Goal: Transaction & Acquisition: Purchase product/service

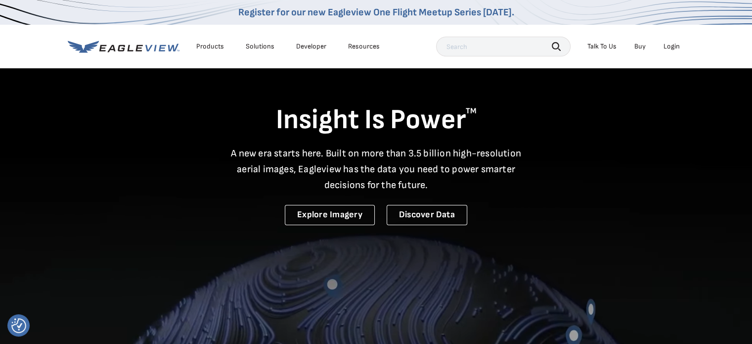
click at [675, 47] on div "Login" at bounding box center [672, 46] width 16 height 9
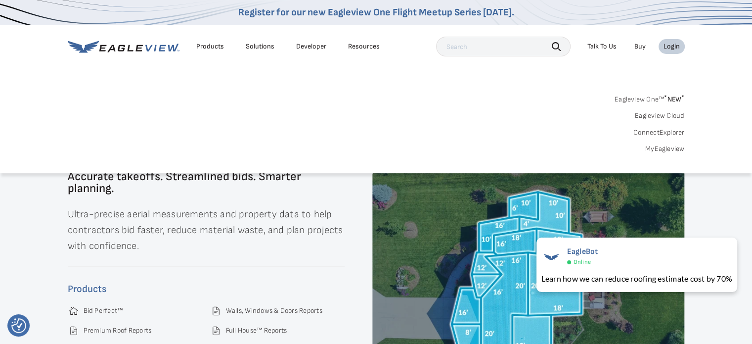
scroll to position [1321, 0]
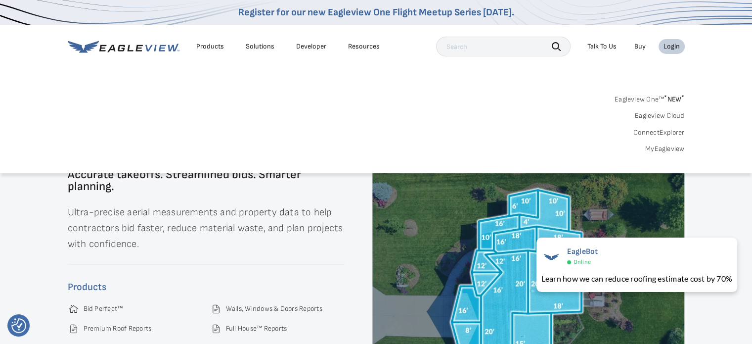
click at [652, 98] on link "Eagleview One™ * NEW *" at bounding box center [650, 97] width 70 height 11
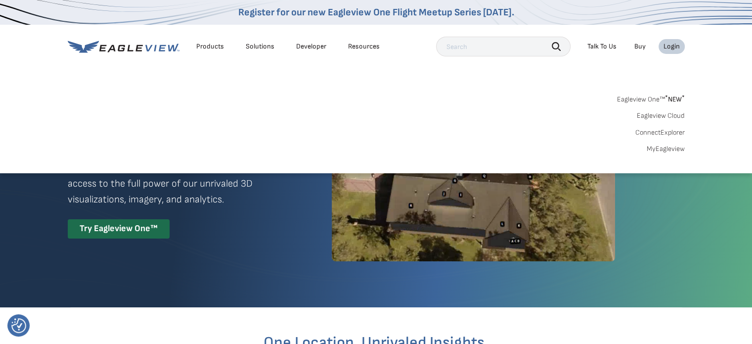
click at [670, 149] on link "MyEagleview" at bounding box center [666, 148] width 38 height 9
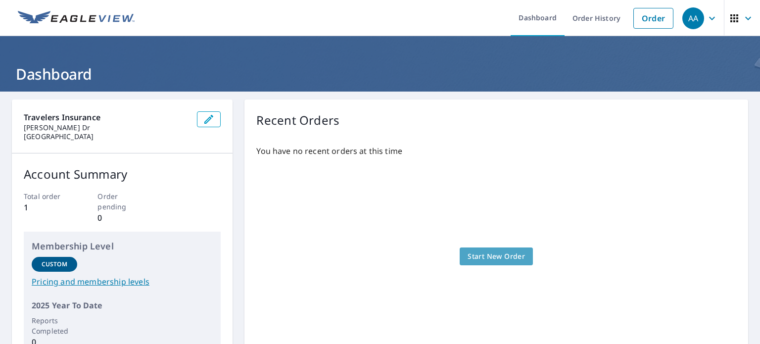
click at [488, 257] on span "Start New Order" at bounding box center [495, 256] width 57 height 12
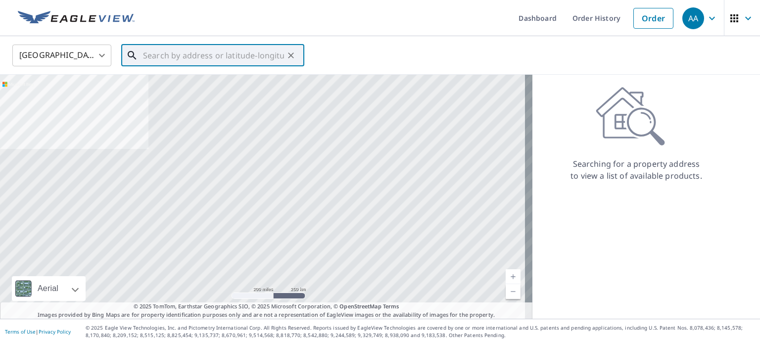
click at [170, 48] on input "text" at bounding box center [213, 56] width 141 height 28
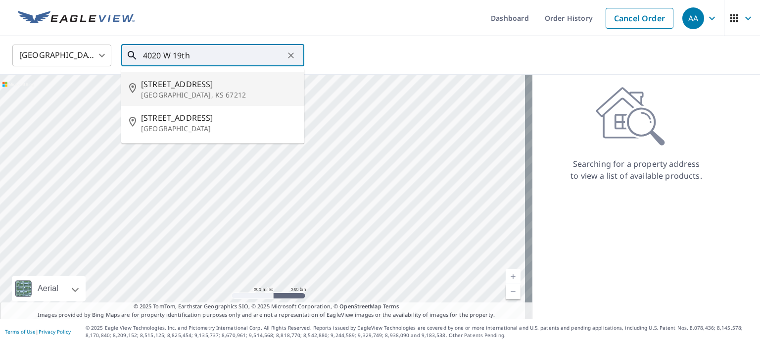
click at [180, 85] on span "4020 W 19th St N" at bounding box center [218, 84] width 155 height 12
type input "4020 W 19th St N Wichita, KS 67212"
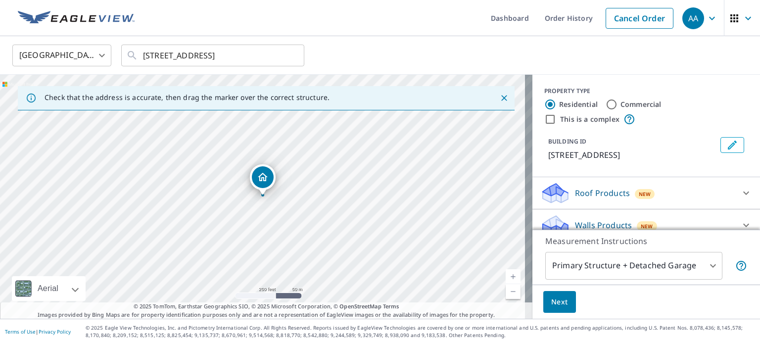
scroll to position [11, 0]
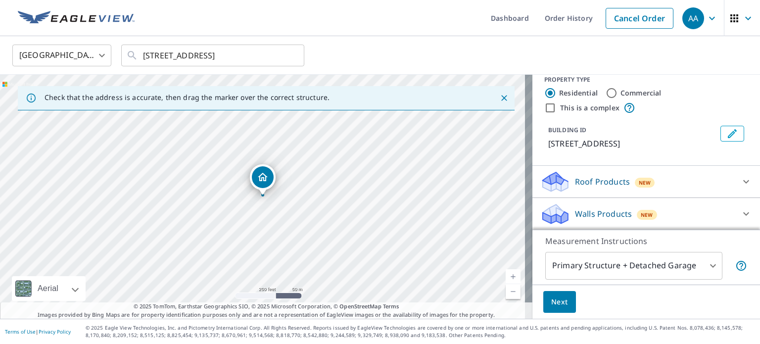
click at [687, 187] on div "Roof Products New" at bounding box center [637, 181] width 194 height 23
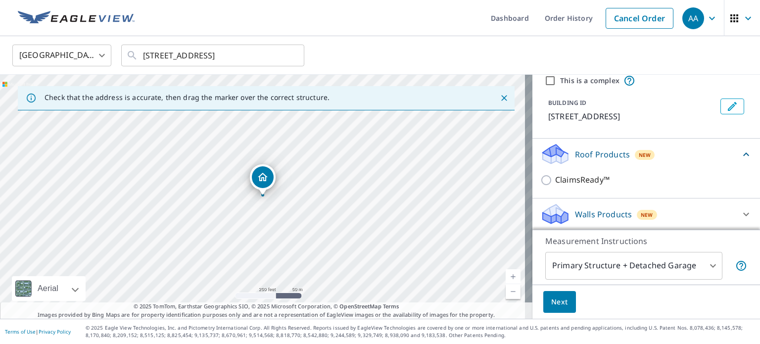
click at [582, 213] on p "Walls Products" at bounding box center [603, 214] width 57 height 12
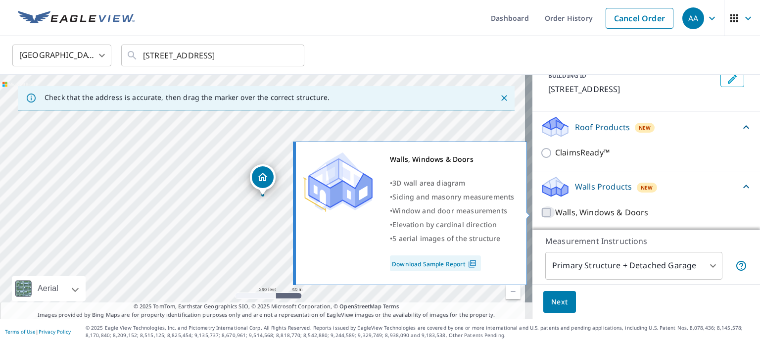
click at [540, 211] on input "Walls, Windows & Doors" at bounding box center [547, 212] width 15 height 12
checkbox input "true"
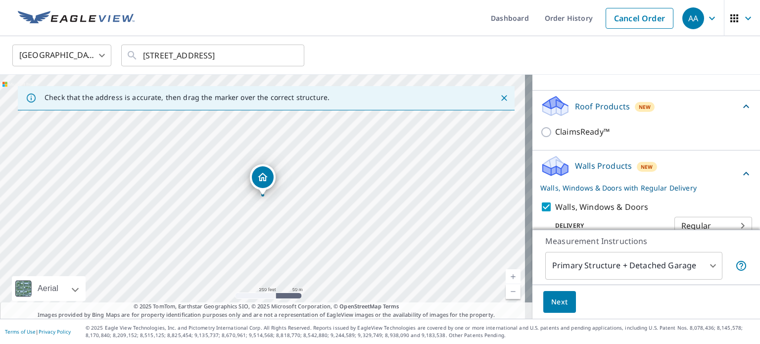
scroll to position [88, 0]
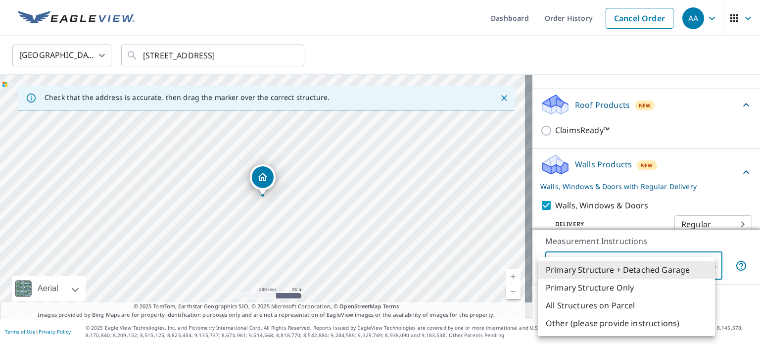
click at [611, 273] on body "AA AA Dashboard Order History Cancel Order AA United States US ​ 4020 W 19th St…" at bounding box center [380, 172] width 760 height 344
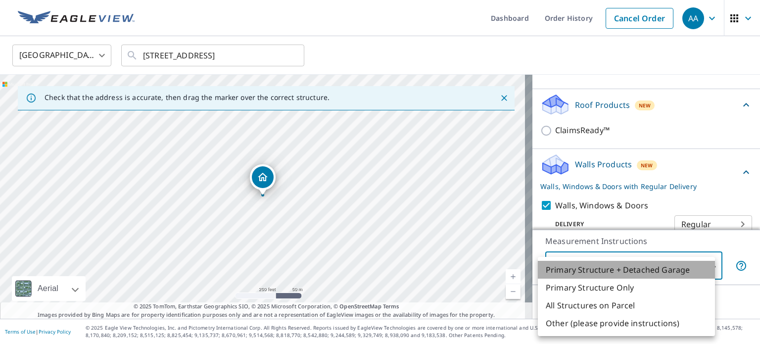
click at [611, 273] on li "Primary Structure + Detached Garage" at bounding box center [626, 270] width 177 height 18
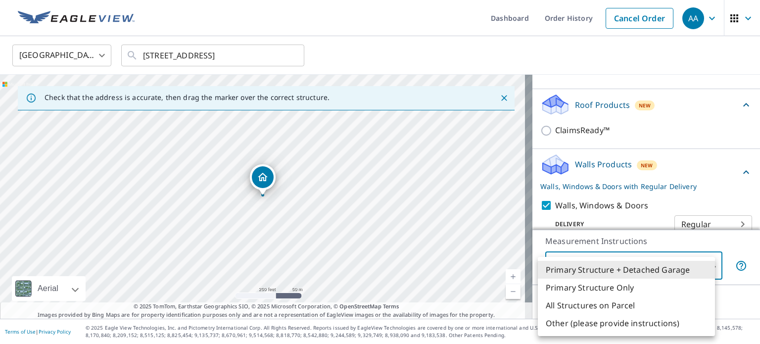
click at [611, 273] on body "AA AA Dashboard Order History Cancel Order AA United States US ​ 4020 W 19th St…" at bounding box center [380, 172] width 760 height 344
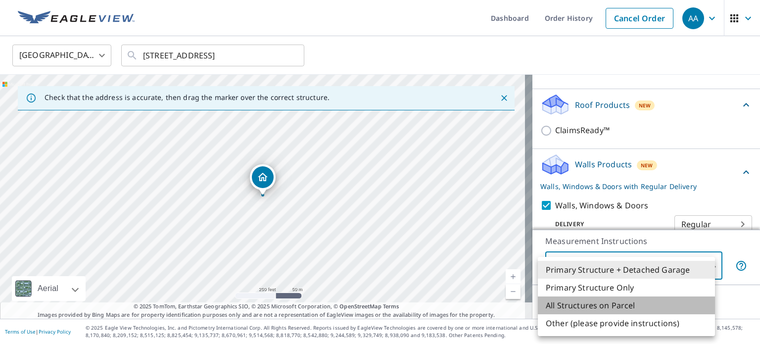
click at [613, 300] on li "All Structures on Parcel" at bounding box center [626, 305] width 177 height 18
type input "3"
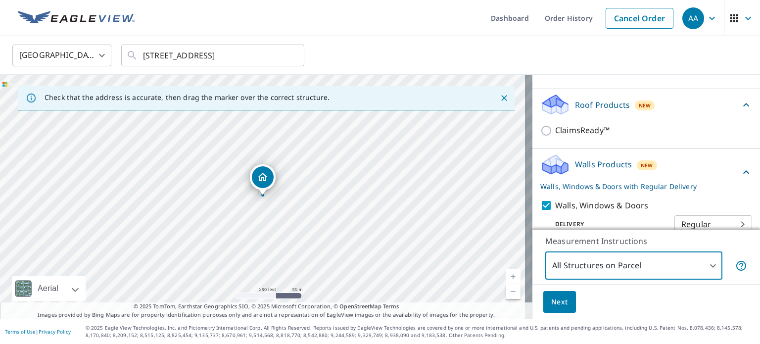
click at [637, 272] on body "AA AA Dashboard Order History Cancel Order AA United States US ​ 4020 W 19th St…" at bounding box center [380, 172] width 760 height 344
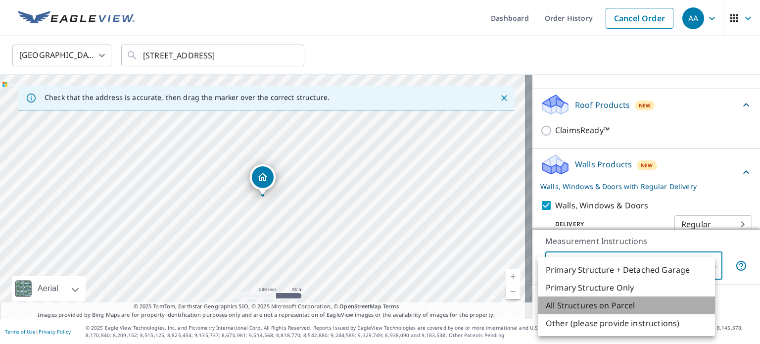
click at [630, 303] on li "All Structures on Parcel" at bounding box center [626, 305] width 177 height 18
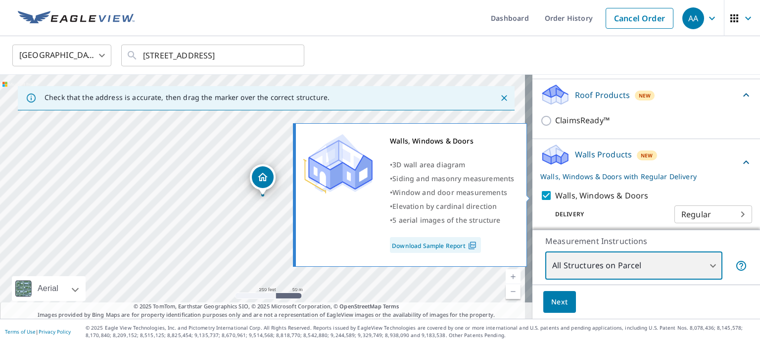
scroll to position [103, 0]
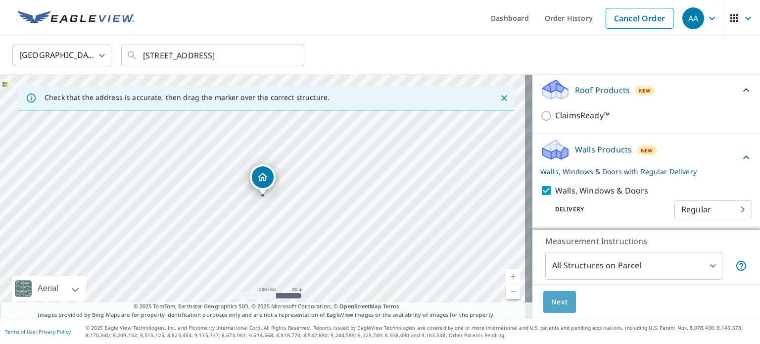
click at [555, 309] on button "Next" at bounding box center [559, 302] width 33 height 22
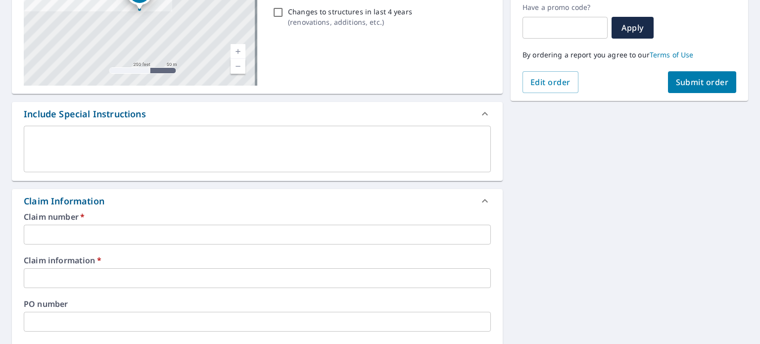
scroll to position [172, 0]
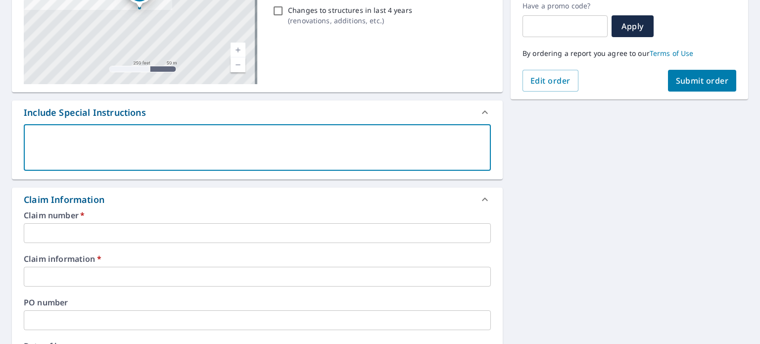
click at [327, 157] on textarea at bounding box center [257, 148] width 453 height 28
type textarea "S"
type textarea "x"
type textarea "Sh"
type textarea "x"
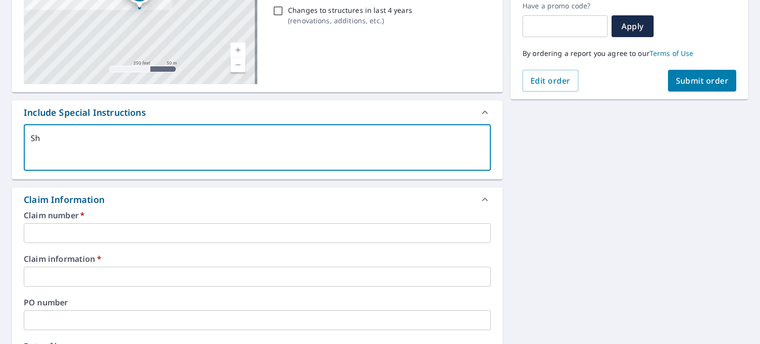
type textarea "S"
type textarea "x"
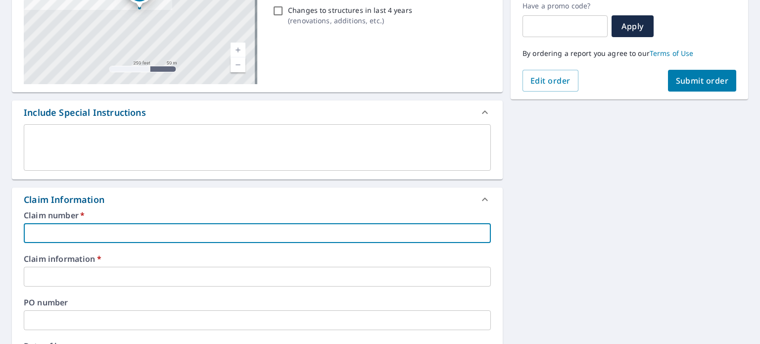
click at [289, 237] on input "text" at bounding box center [257, 233] width 467 height 20
type input "JEQ5366"
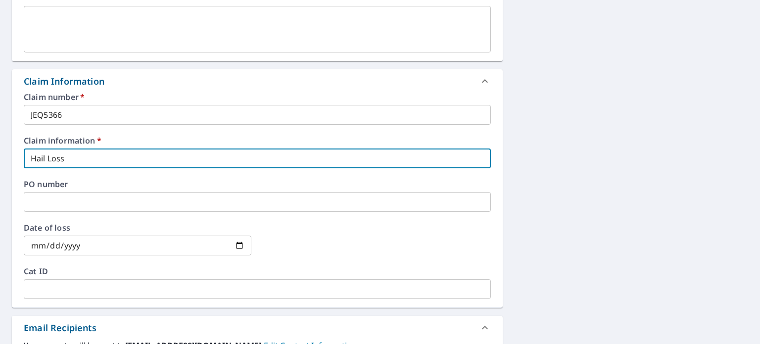
scroll to position [290, 0]
type input "Hail Loss"
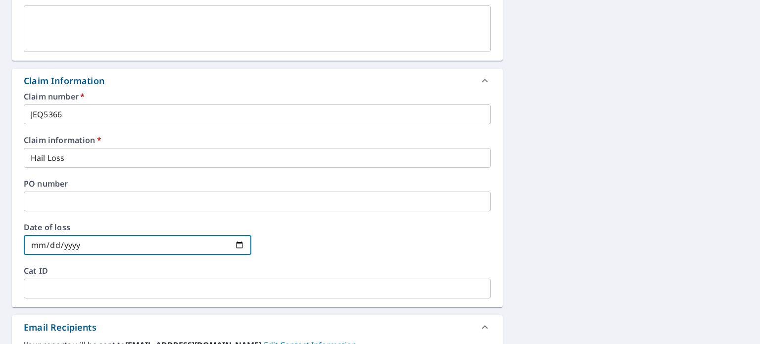
click at [231, 237] on input "date" at bounding box center [137, 245] width 227 height 20
click at [237, 241] on input "date" at bounding box center [137, 245] width 227 height 20
type input "2025-09-03"
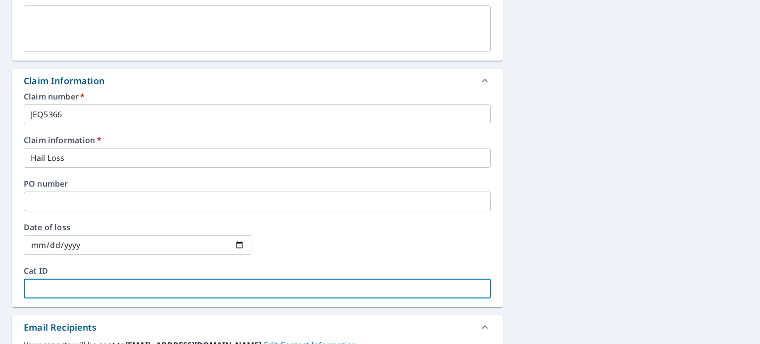
click at [125, 286] on input "text" at bounding box center [257, 288] width 467 height 20
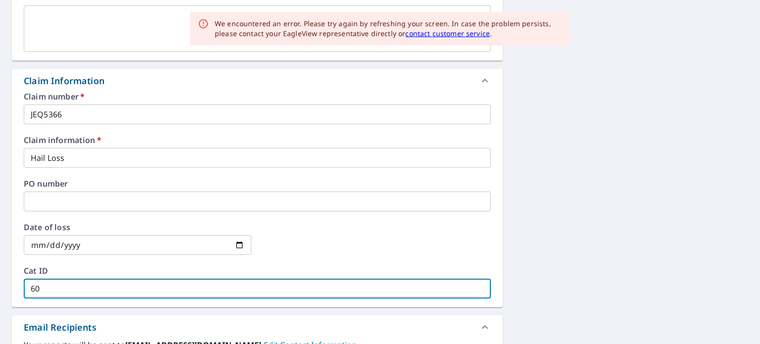
scroll to position [382, 0]
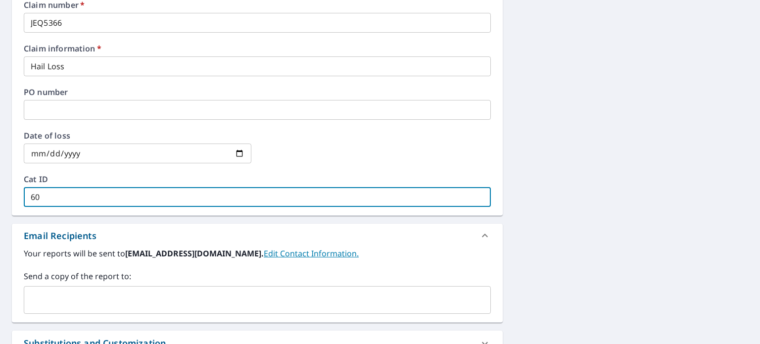
type input "60"
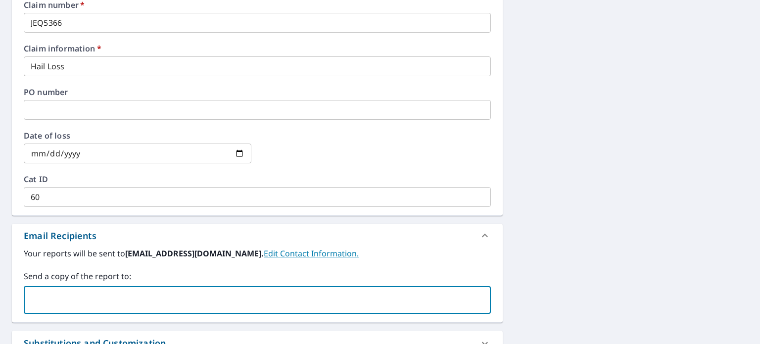
click at [130, 298] on input "text" at bounding box center [249, 299] width 443 height 19
type input "aamadio@travelers.com"
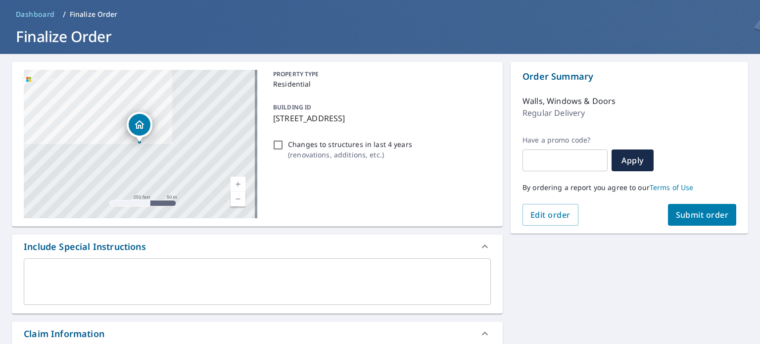
scroll to position [0, 0]
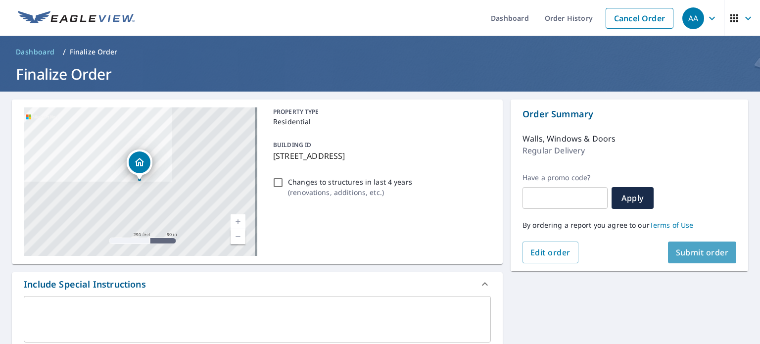
click at [689, 252] on span "Submit order" at bounding box center [702, 252] width 53 height 11
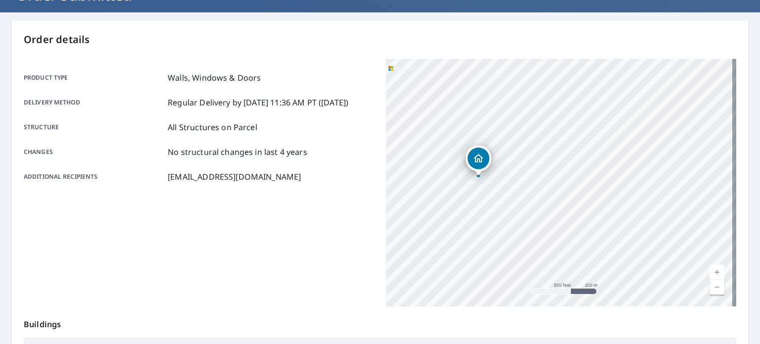
scroll to position [73, 0]
